Goal: Navigation & Orientation: Find specific page/section

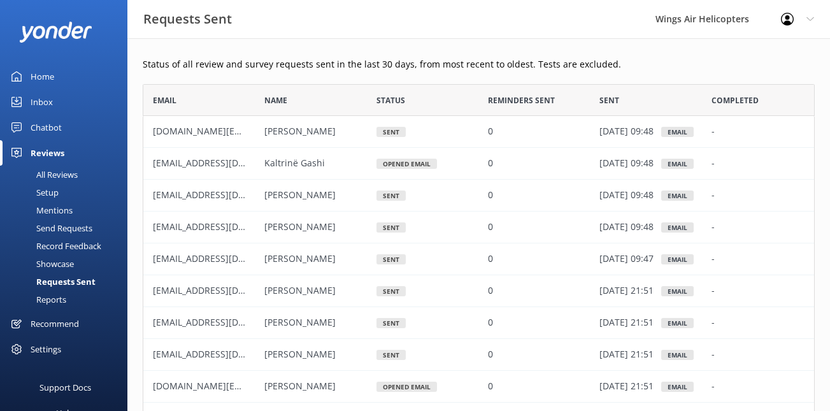
scroll to position [352, 672]
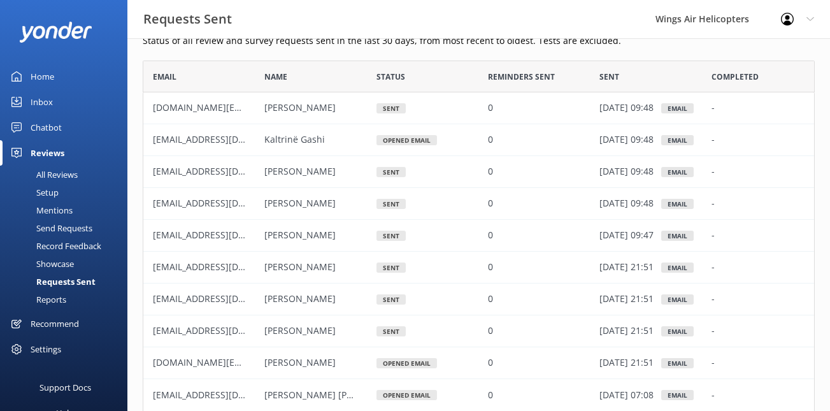
scroll to position [26, 0]
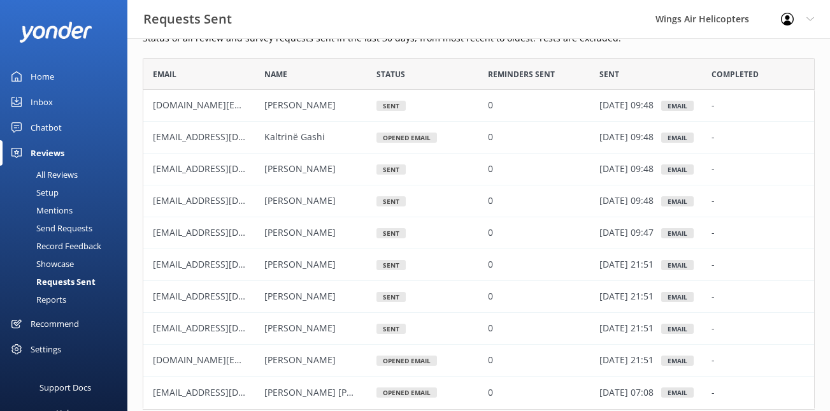
click at [55, 176] on div "All Reviews" at bounding box center [43, 175] width 70 height 18
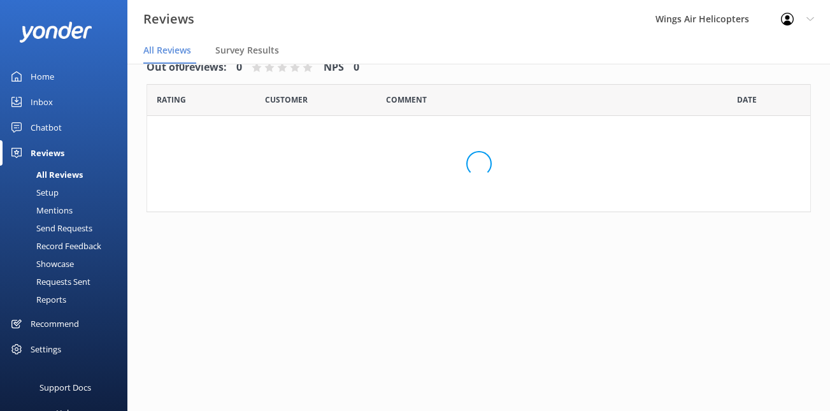
scroll to position [25, 0]
